Goal: Information Seeking & Learning: Find specific fact

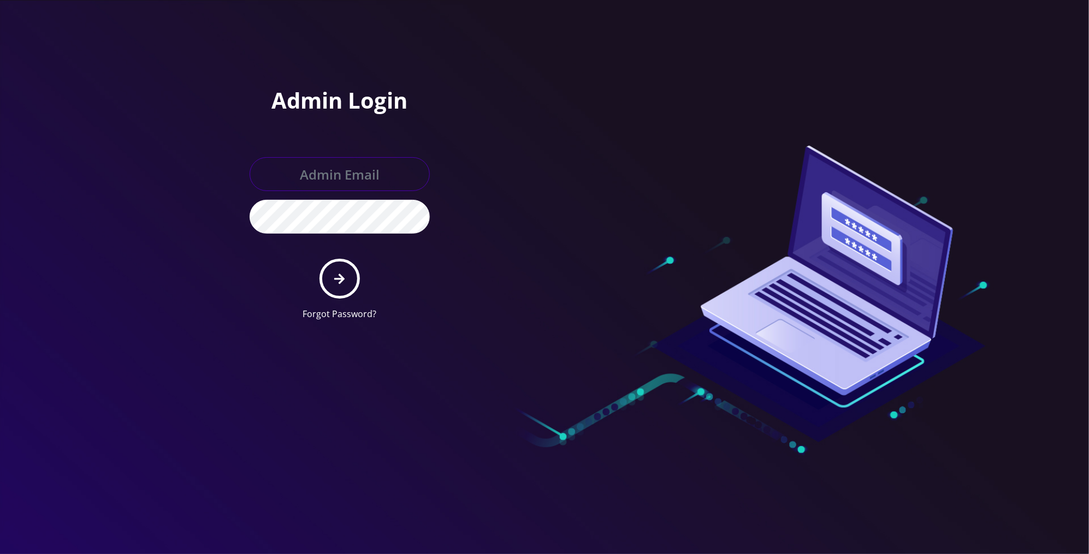
type input "[PERSON_NAME][EMAIL_ADDRESS][DOMAIN_NAME]"
click at [352, 270] on button "submit" at bounding box center [339, 279] width 40 height 40
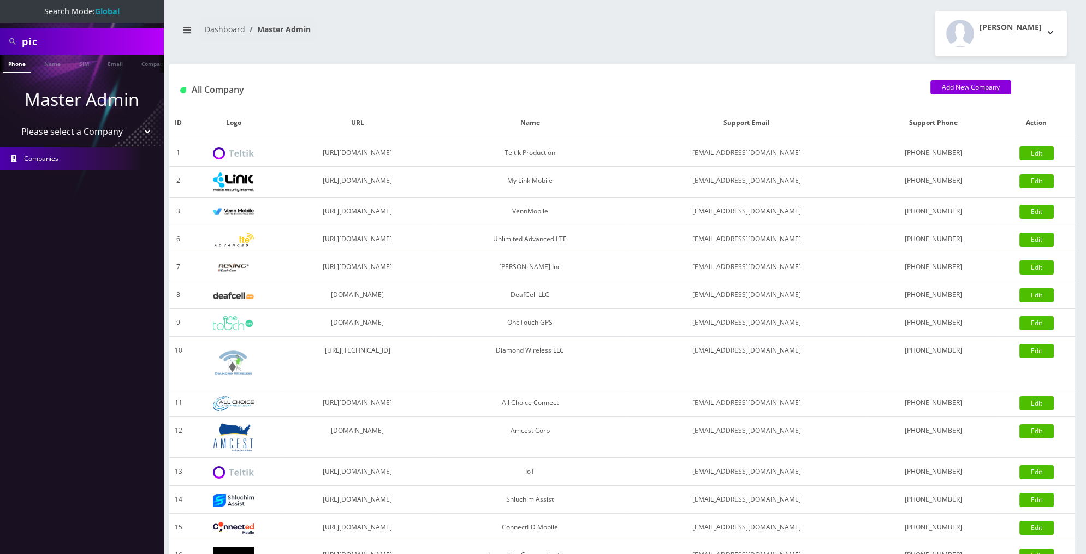
click at [101, 44] on input "pic" at bounding box center [91, 41] width 139 height 21
type input "p"
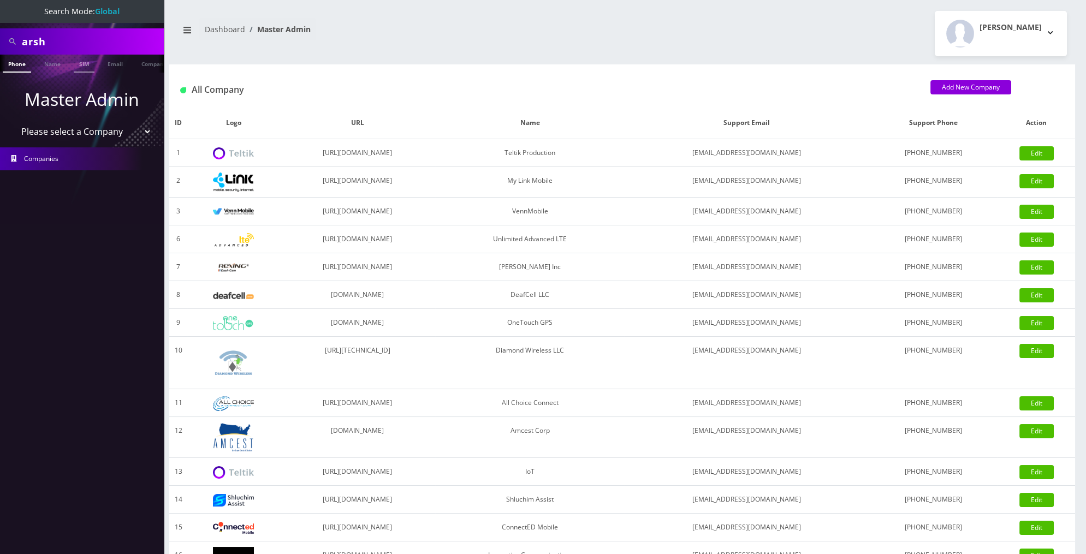
type input "Arshad"
click at [58, 70] on link "Name" at bounding box center [52, 64] width 27 height 18
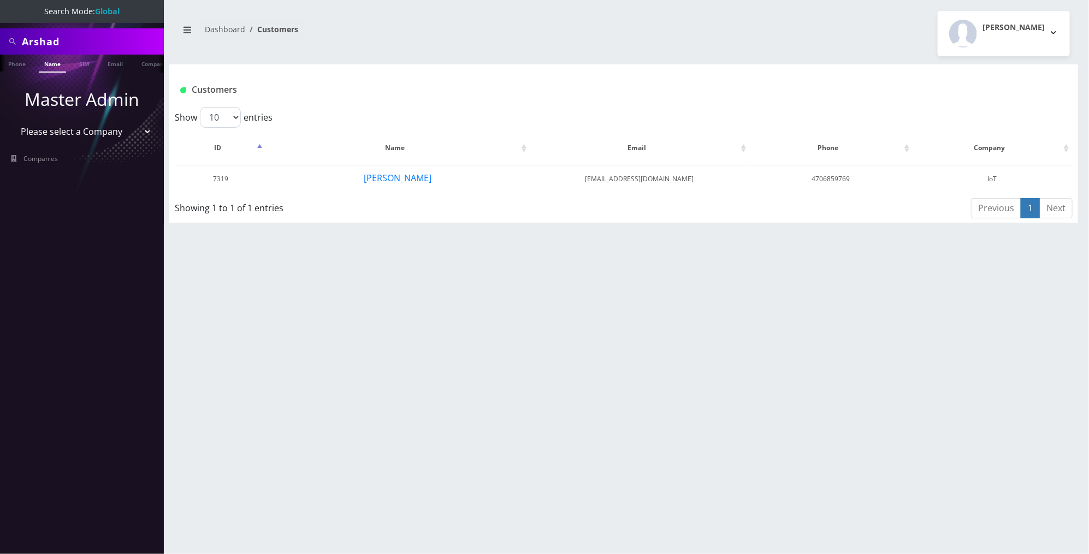
scroll to position [0, 5]
click at [112, 34] on input "Arshad" at bounding box center [91, 41] width 139 height 21
type input "Nic"
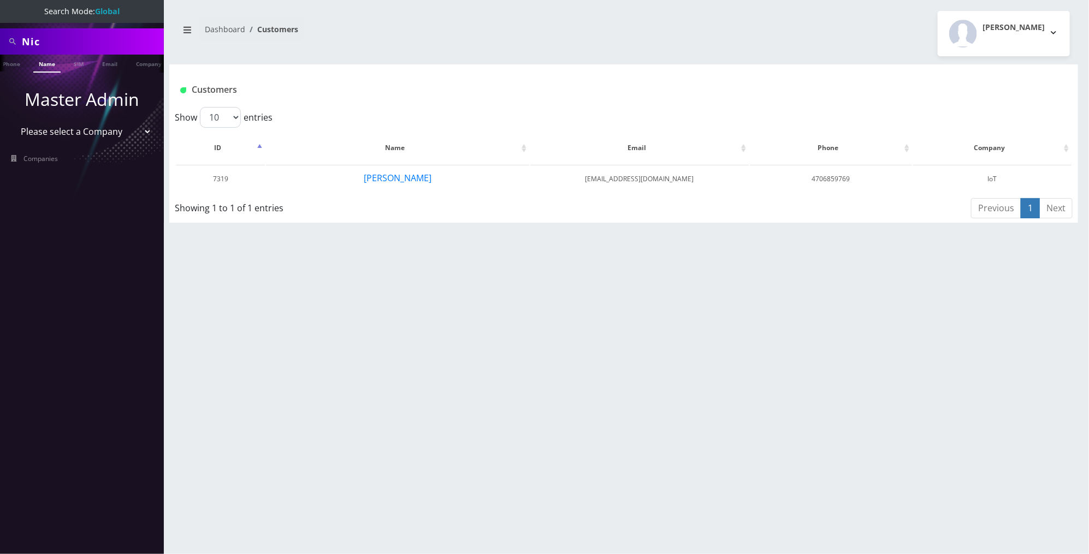
click at [49, 67] on link "Name" at bounding box center [46, 64] width 27 height 18
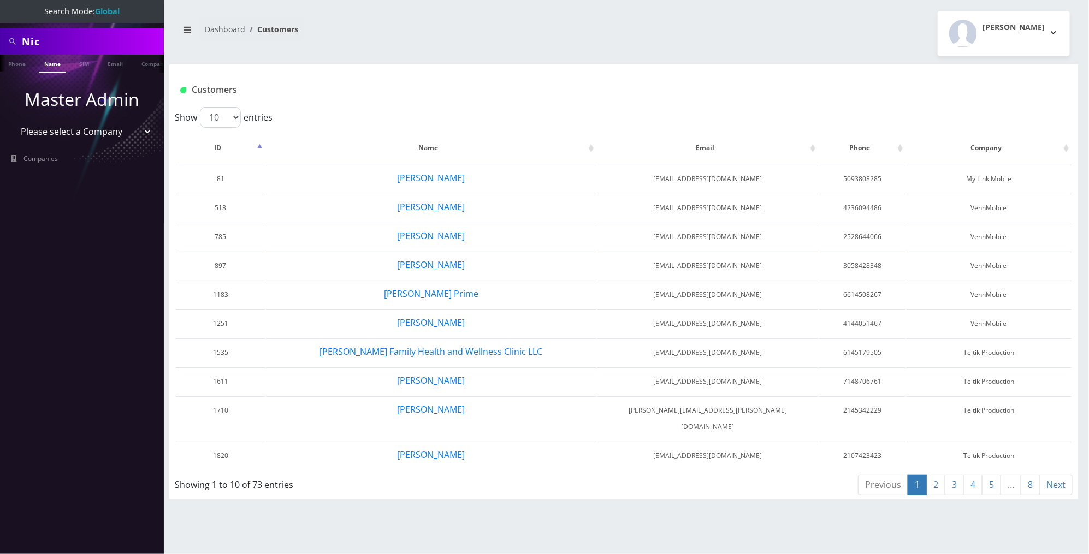
scroll to position [0, 5]
click at [80, 46] on input "Nic" at bounding box center [91, 41] width 139 height 21
type input "pic"
click at [48, 62] on link "Name" at bounding box center [46, 64] width 27 height 18
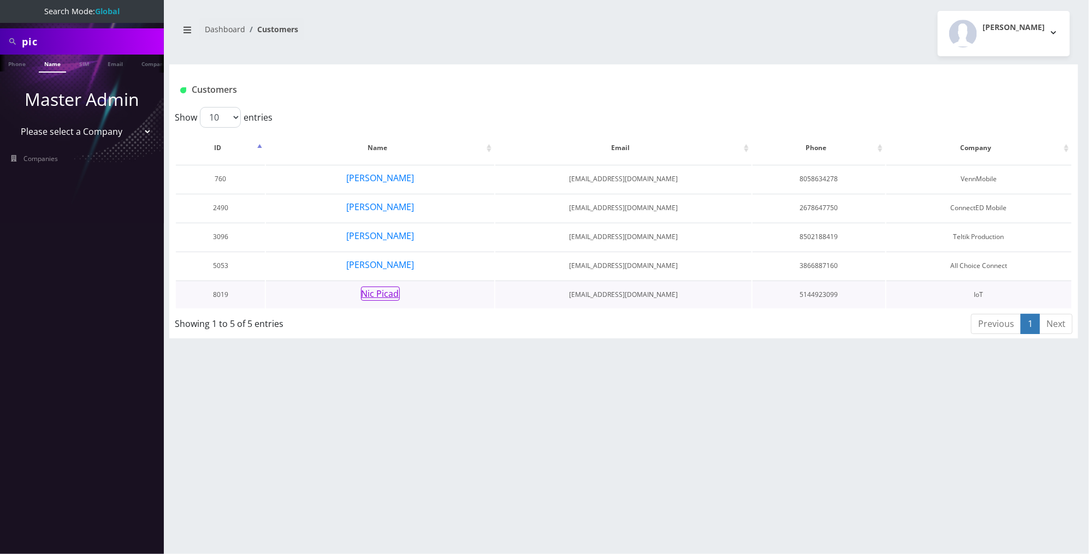
click at [385, 289] on button "Nic Picad" at bounding box center [380, 294] width 39 height 14
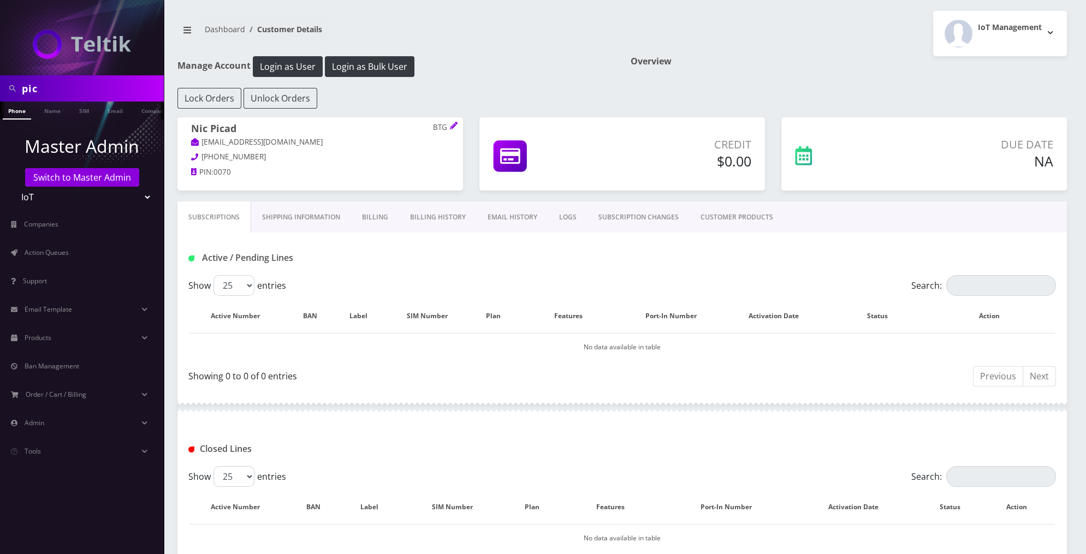
scroll to position [86, 0]
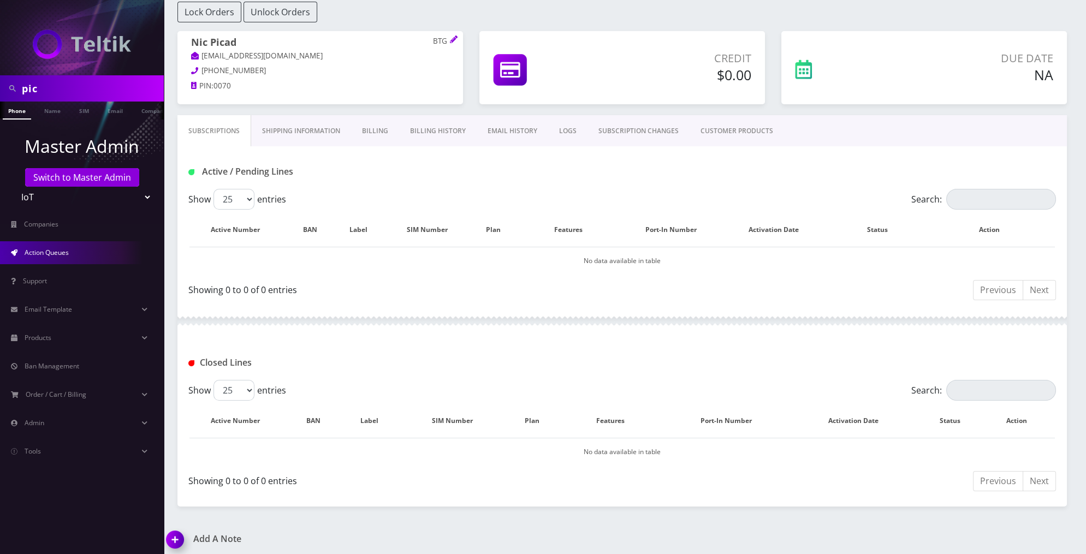
click at [104, 249] on link "Action Queues" at bounding box center [82, 252] width 164 height 23
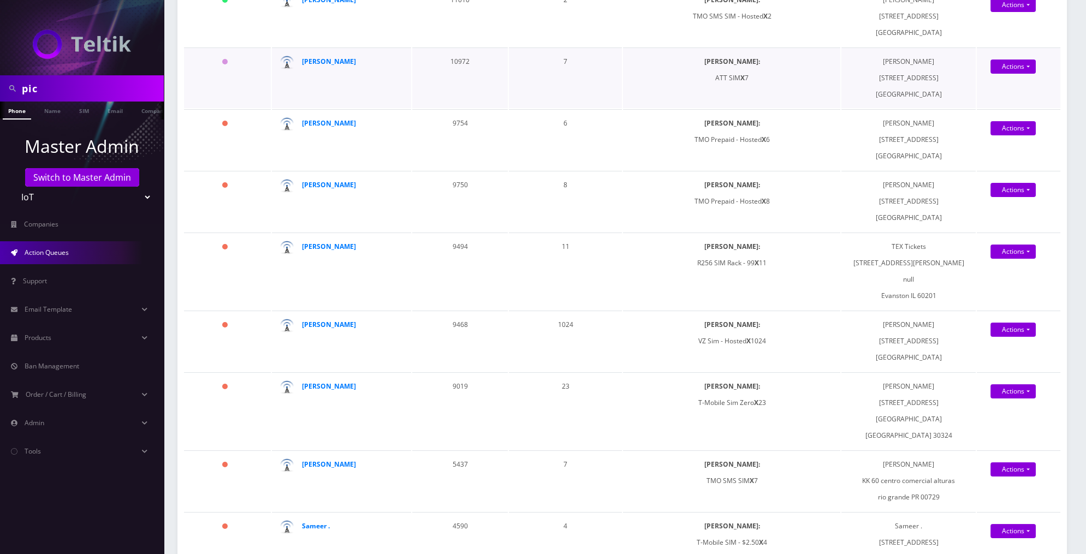
scroll to position [240, 0]
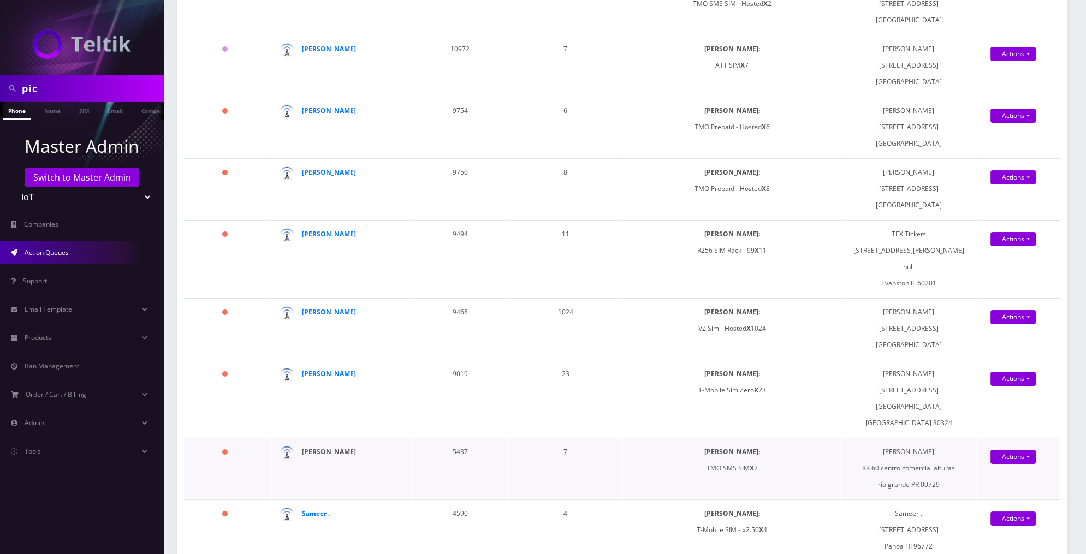
click at [348, 447] on strong "CARLOS MARQUEZ" at bounding box center [329, 451] width 54 height 9
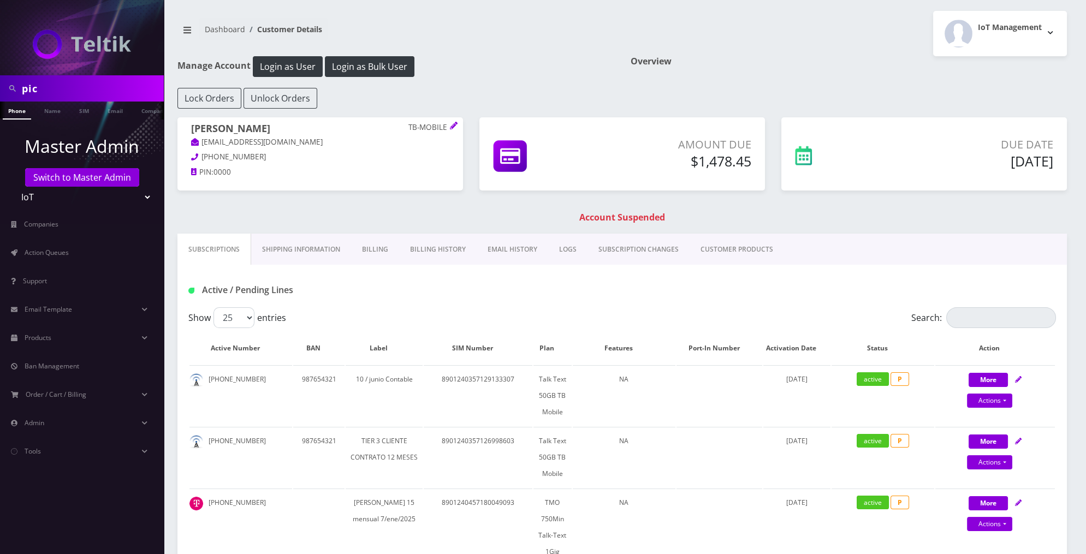
click at [98, 87] on input "pic" at bounding box center [91, 88] width 139 height 21
type input "Arshad"
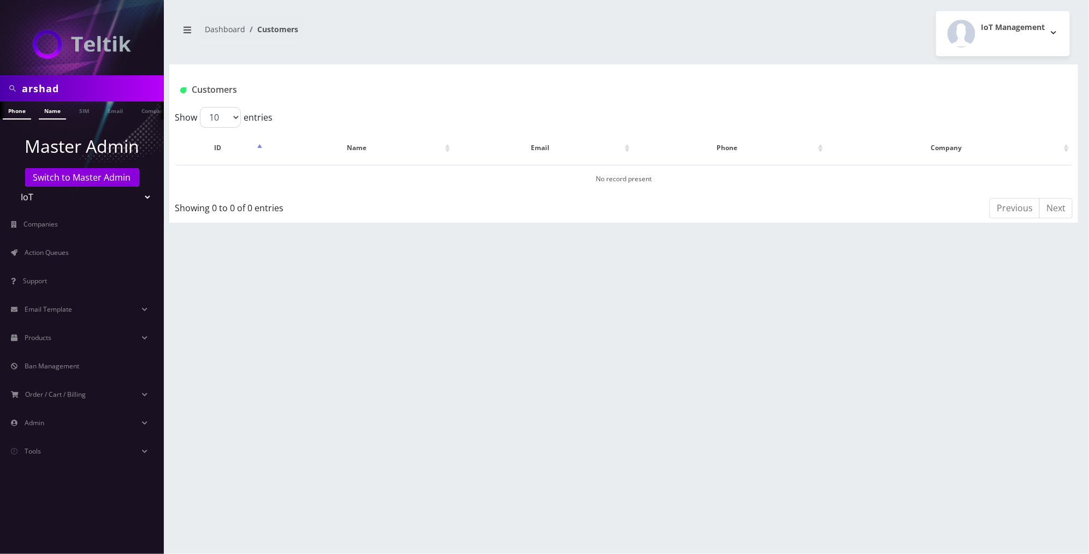
click at [55, 114] on link "Name" at bounding box center [52, 111] width 27 height 18
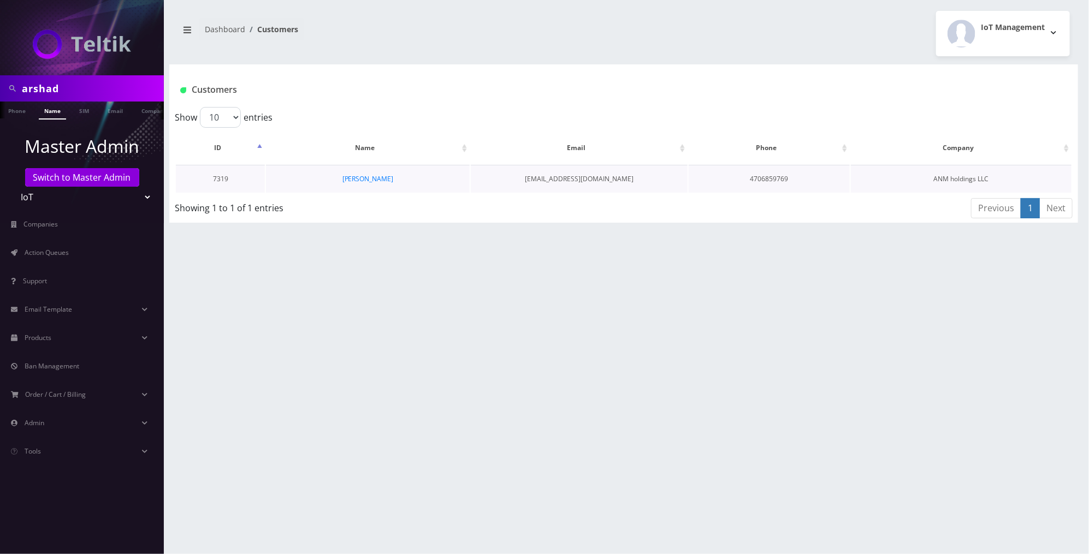
click at [391, 183] on td "[PERSON_NAME]" at bounding box center [368, 179] width 204 height 28
click at [381, 179] on link "[PERSON_NAME]" at bounding box center [367, 178] width 51 height 9
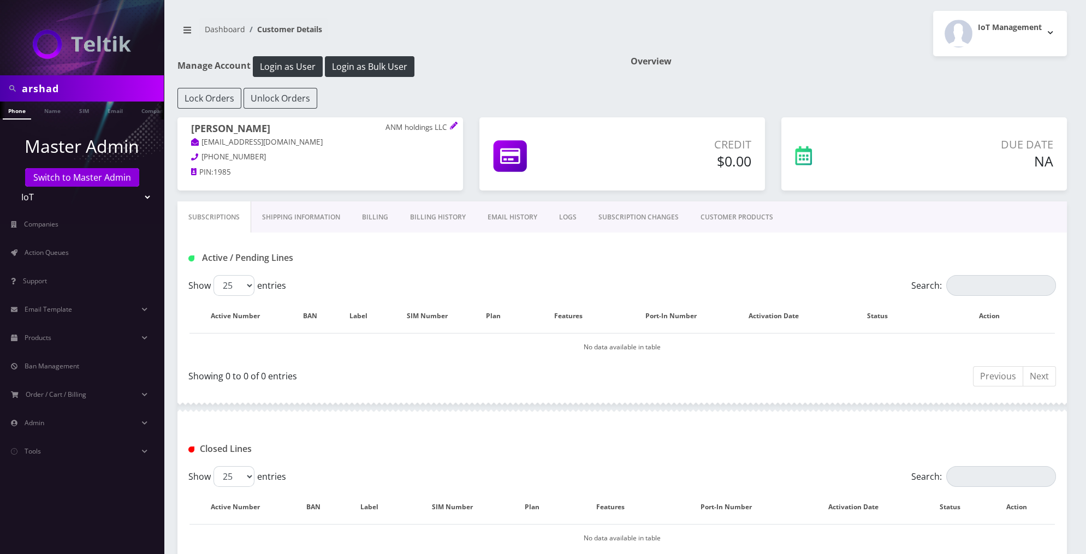
click at [704, 210] on link "CUSTOMER PRODUCTS" at bounding box center [737, 217] width 94 height 32
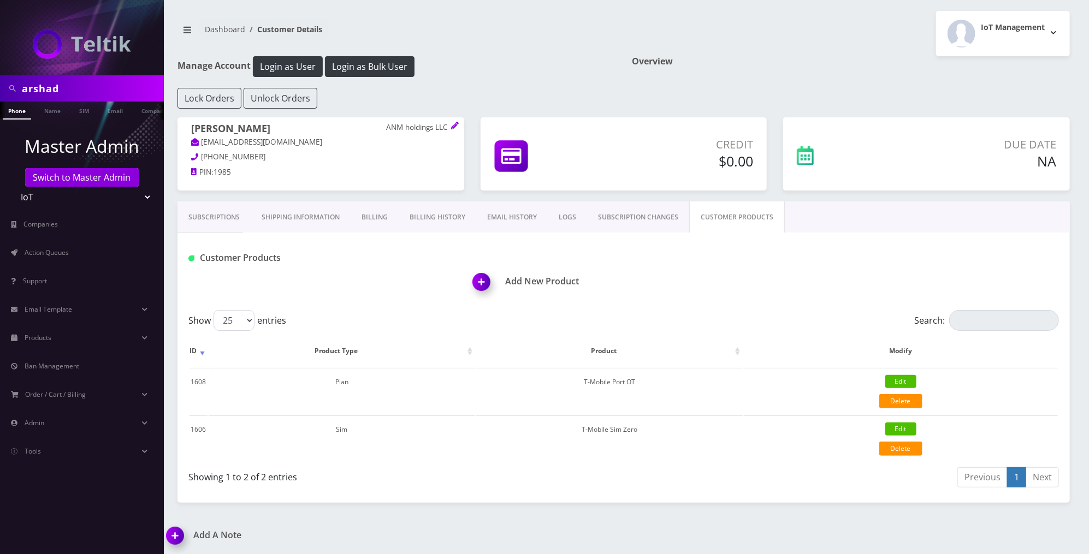
click at [126, 89] on input "arshad" at bounding box center [91, 88] width 139 height 21
click at [345, 62] on button "Login as Bulk User" at bounding box center [370, 66] width 90 height 21
drag, startPoint x: 263, startPoint y: 141, endPoint x: 203, endPoint y: 142, distance: 60.1
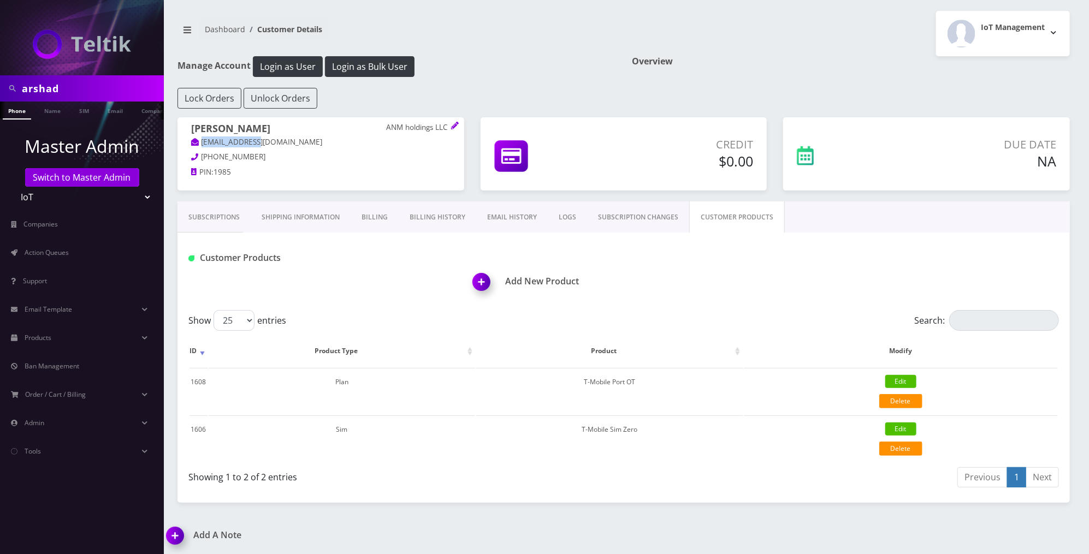
click at [203, 142] on p "[EMAIL_ADDRESS][DOMAIN_NAME]" at bounding box center [320, 143] width 259 height 12
copy link "[EMAIL_ADDRESS][DOMAIN_NAME]"
